Goal: Find specific page/section: Find specific page/section

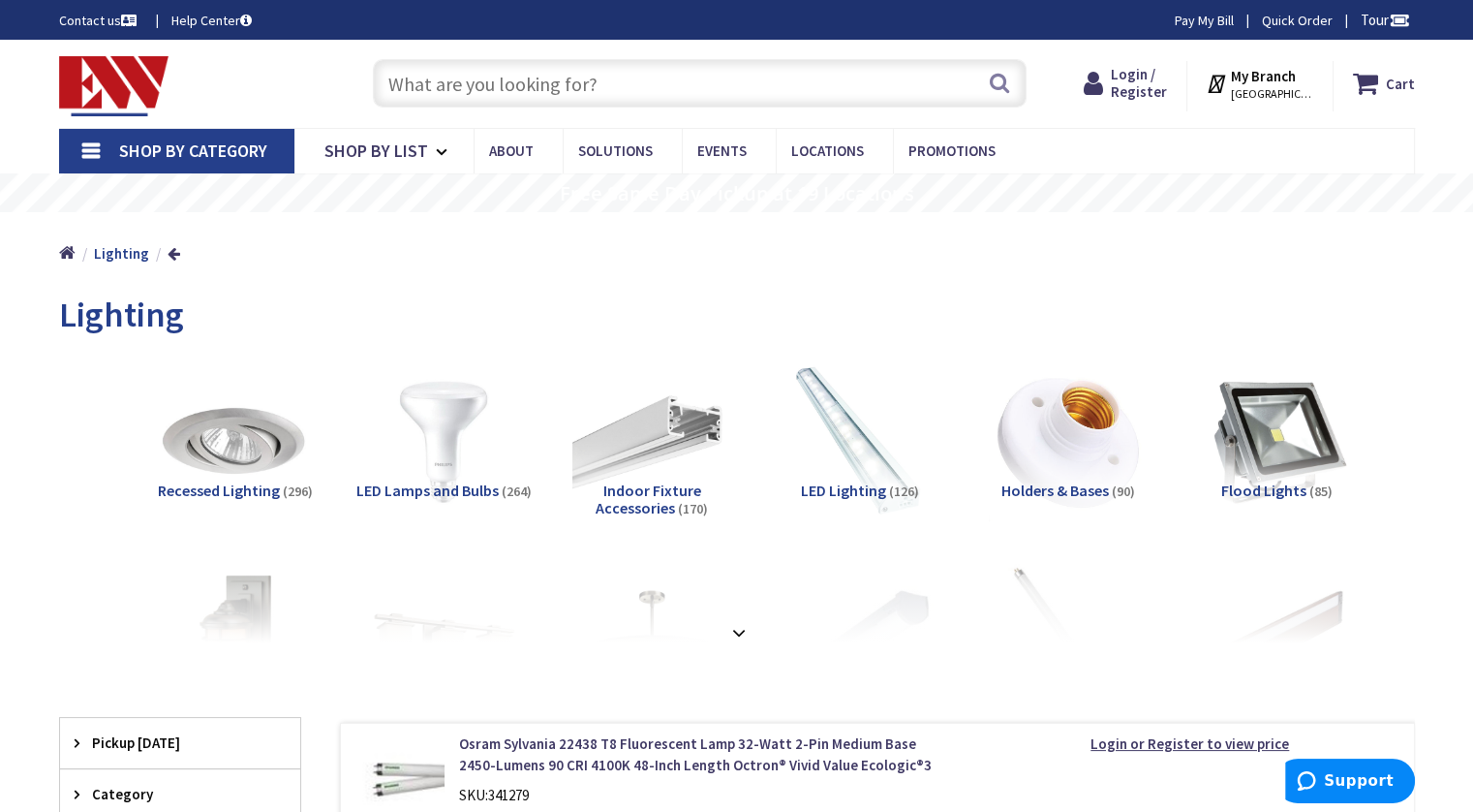
click at [199, 152] on span "Shop By Category" at bounding box center [193, 150] width 148 height 22
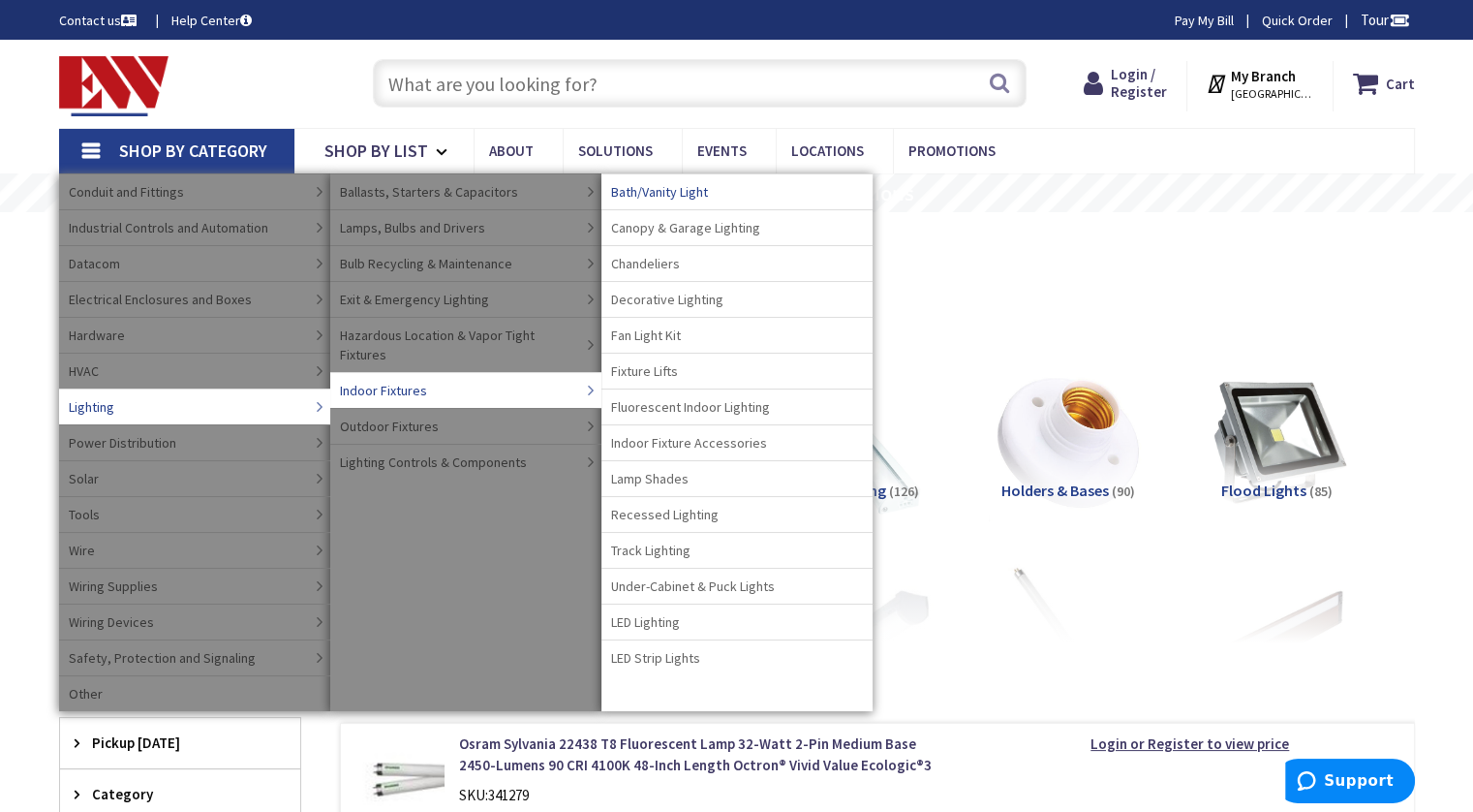
click at [708, 184] on span "Bath/Vanity Light" at bounding box center [659, 191] width 97 height 19
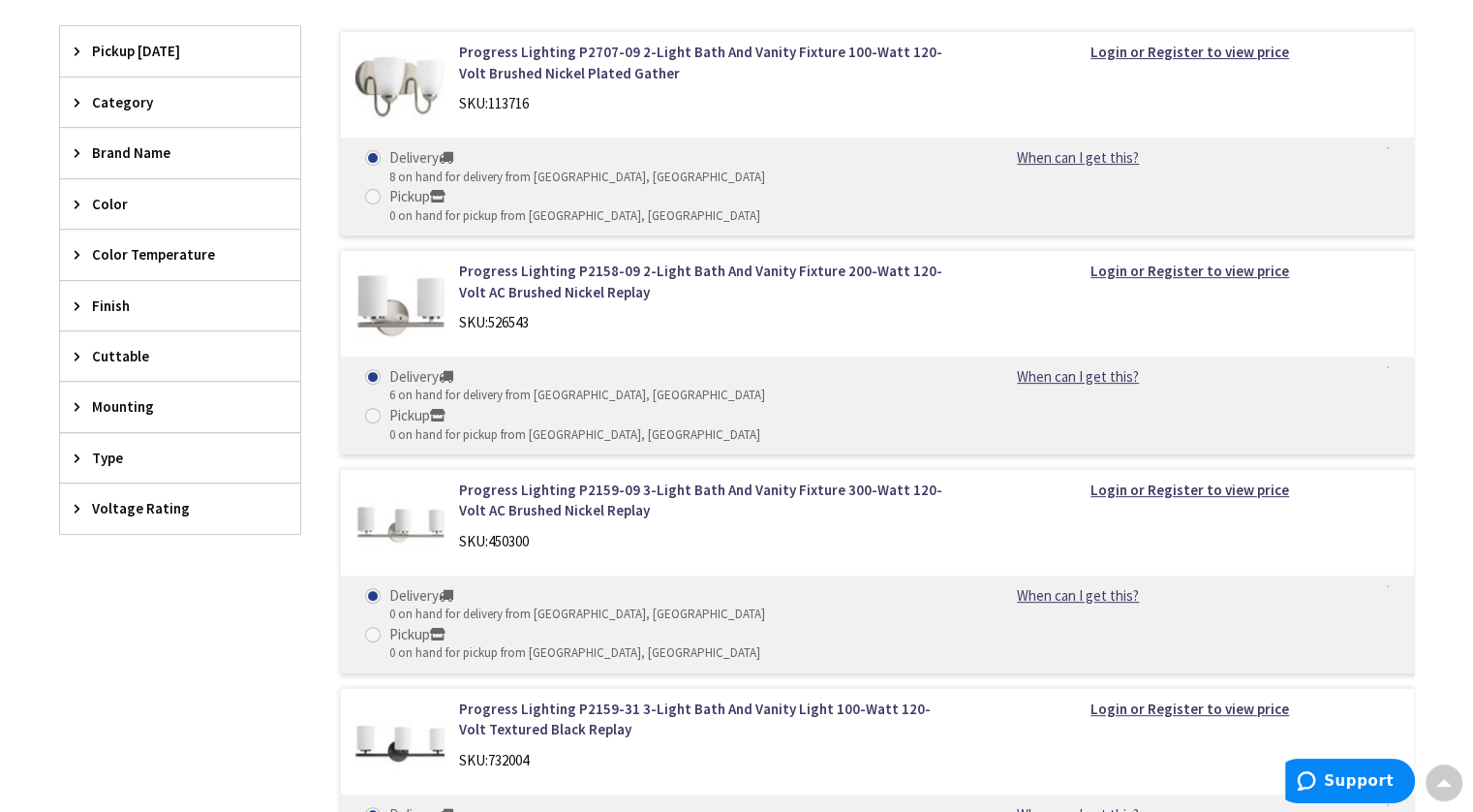
scroll to position [484, 0]
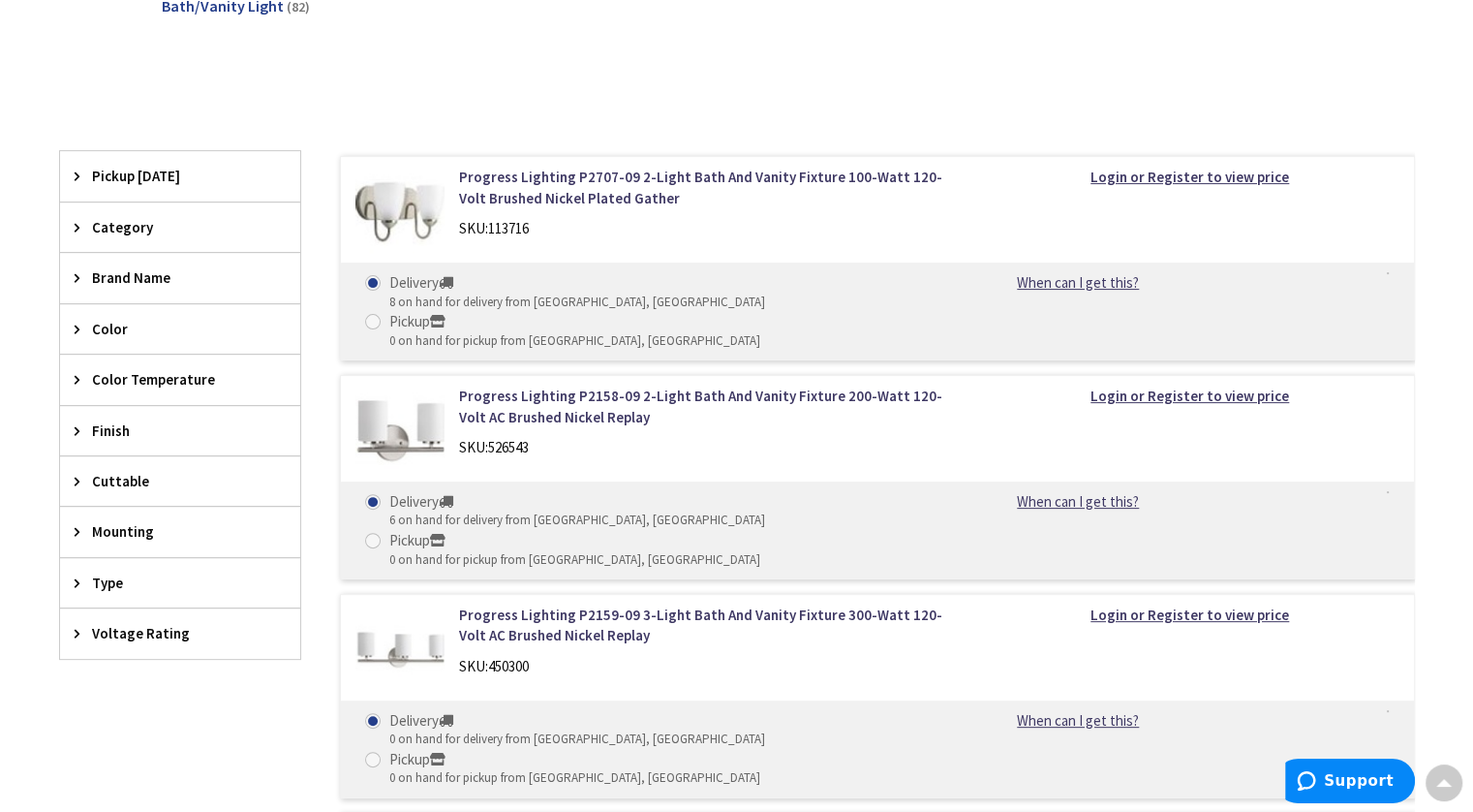
click at [75, 229] on icon at bounding box center [82, 227] width 15 height 15
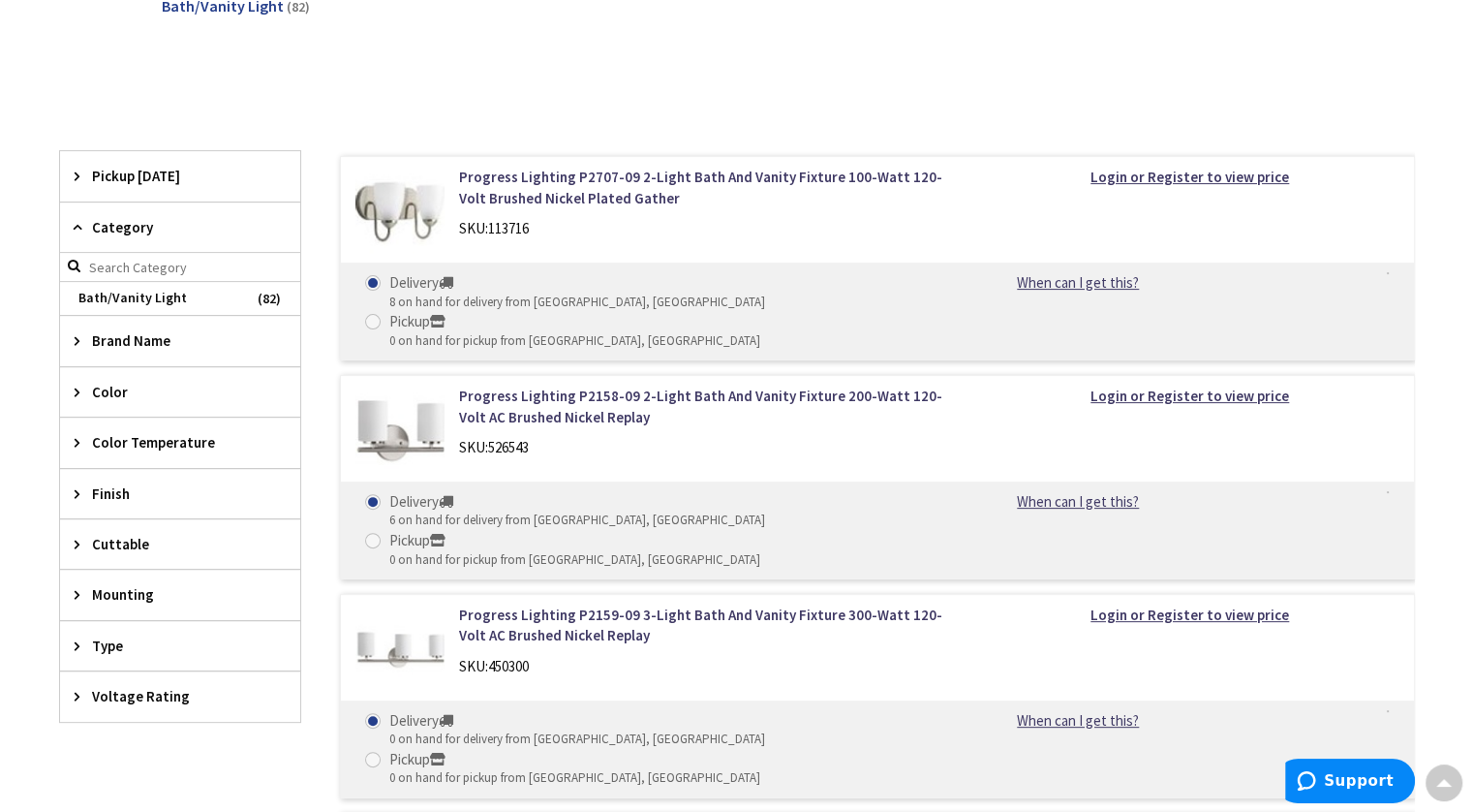
click at [100, 483] on span "Finish" at bounding box center [171, 493] width 158 height 20
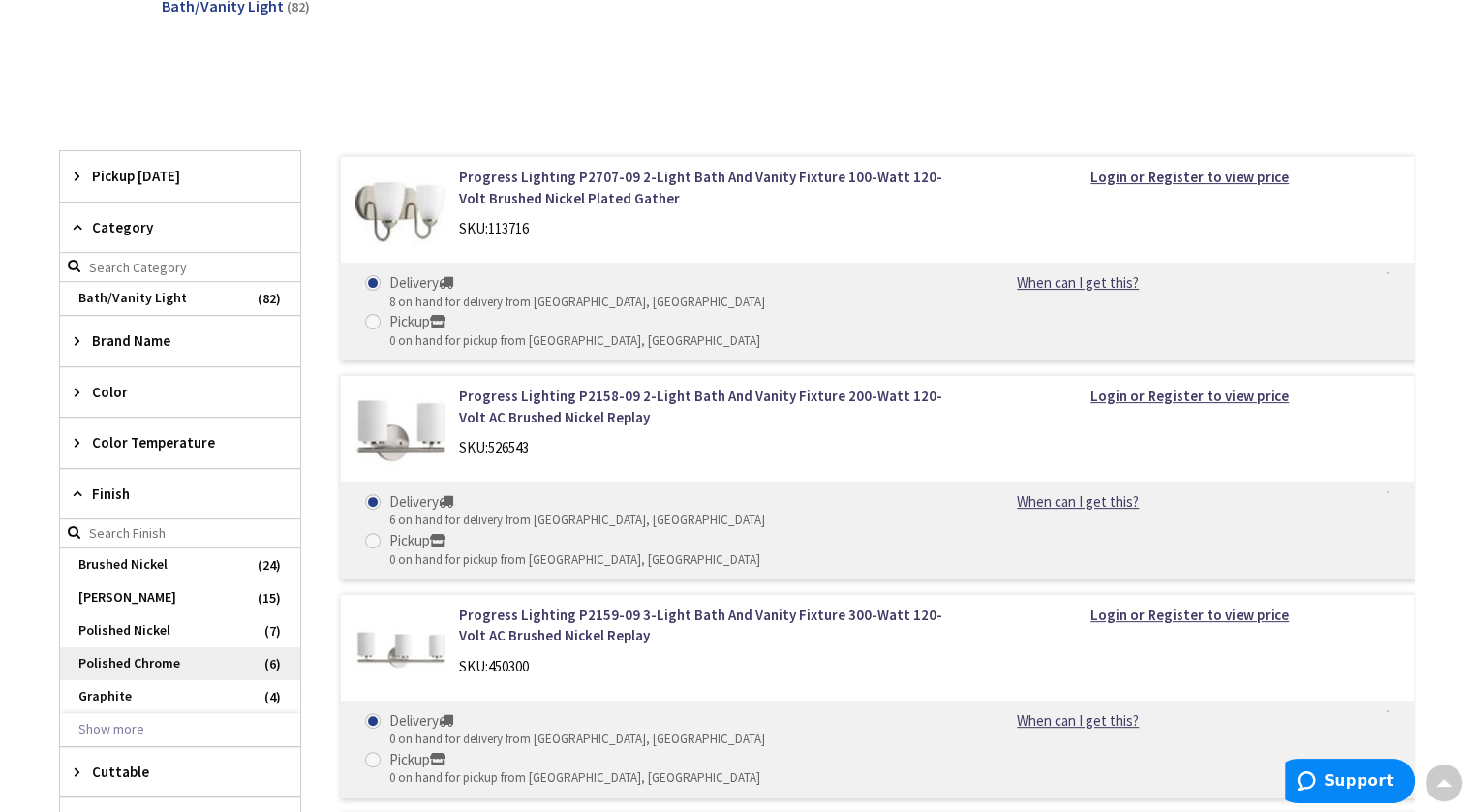
click at [126, 650] on span "Polished Chrome" at bounding box center [180, 663] width 240 height 33
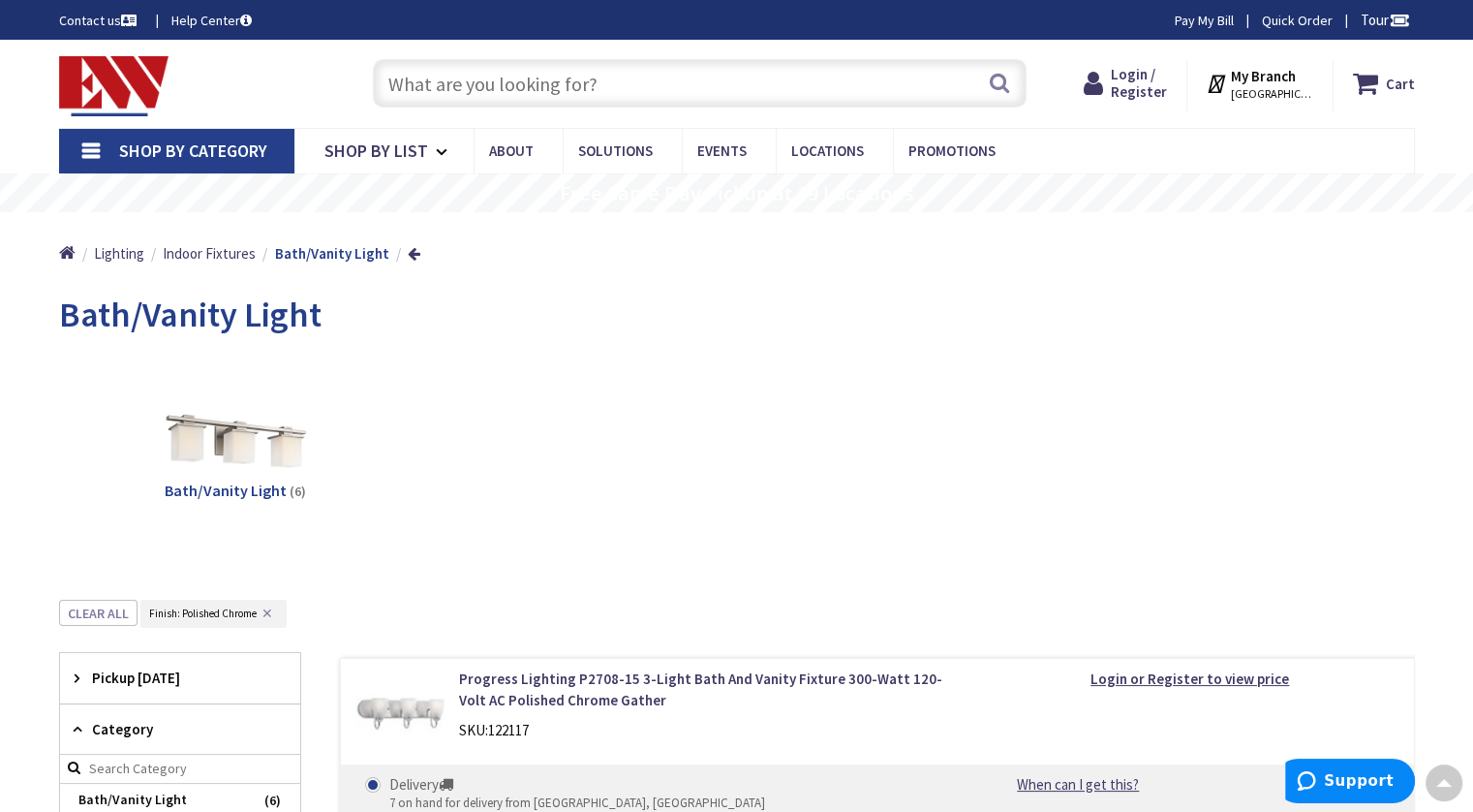
scroll to position [0, 0]
